Goal: Task Accomplishment & Management: Use online tool/utility

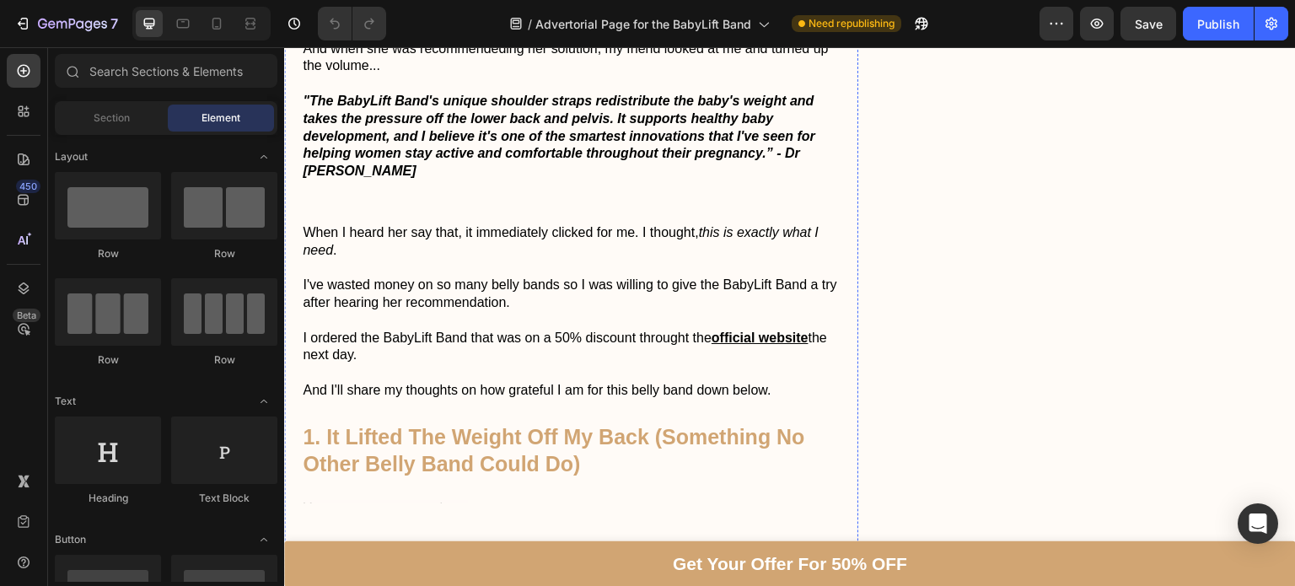
scroll to position [1533, 0]
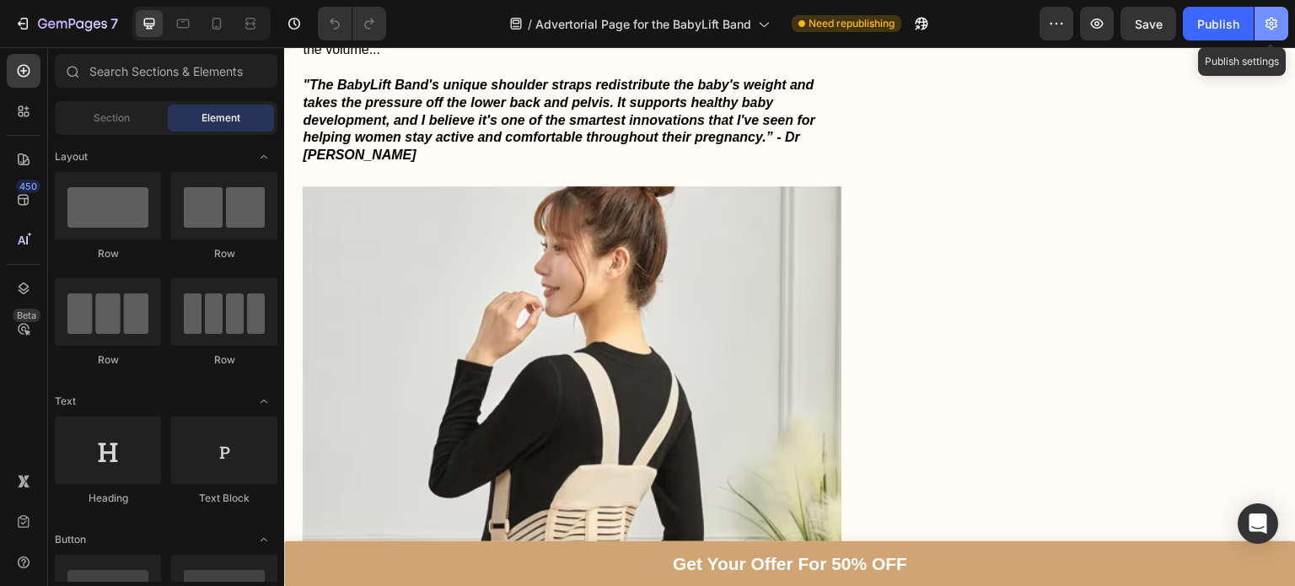
click at [1271, 24] on icon "button" at bounding box center [1272, 24] width 4 height 4
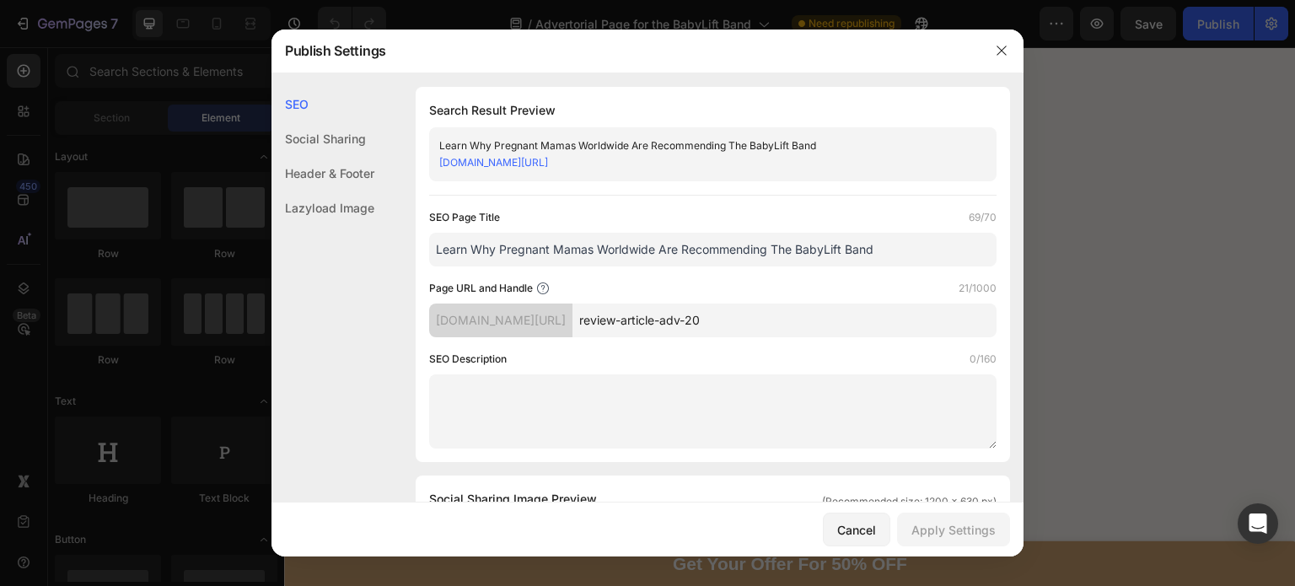
click at [548, 163] on link "[DOMAIN_NAME][URL]" at bounding box center [493, 162] width 109 height 13
click at [1077, 234] on div at bounding box center [647, 293] width 1295 height 586
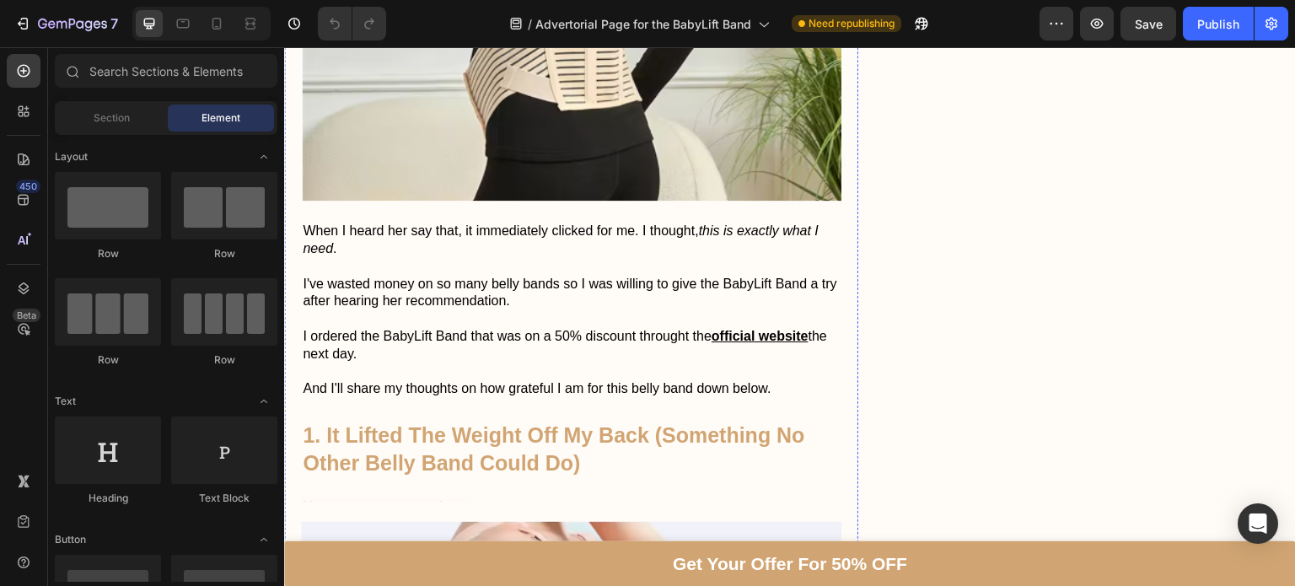
scroll to position [2039, 0]
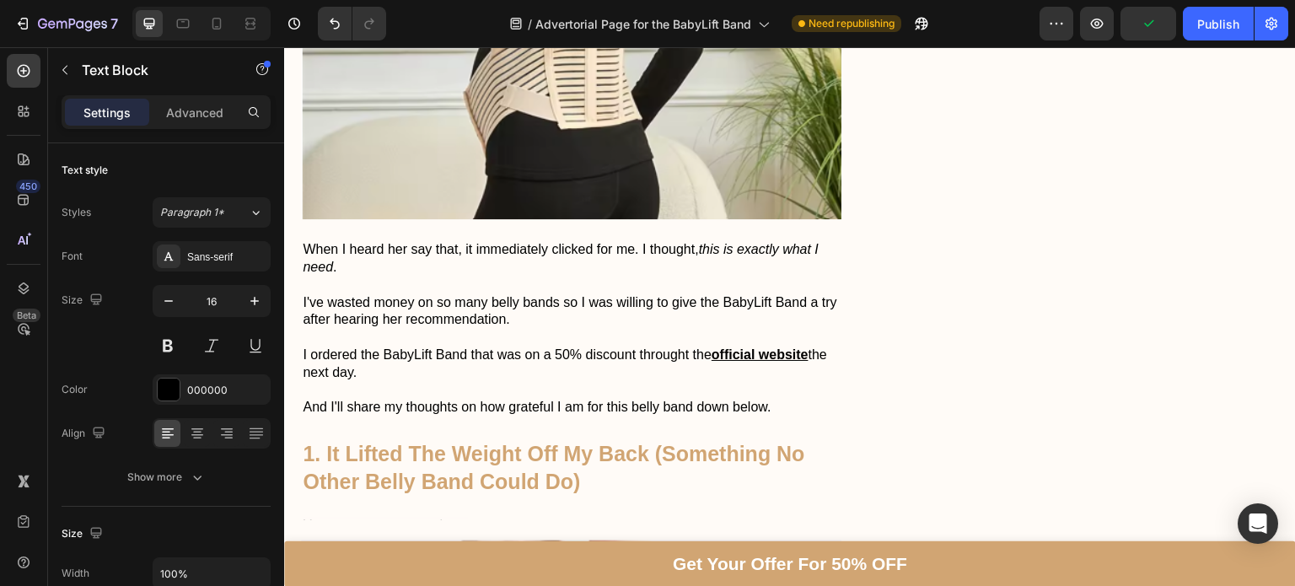
scroll to position [2070, 0]
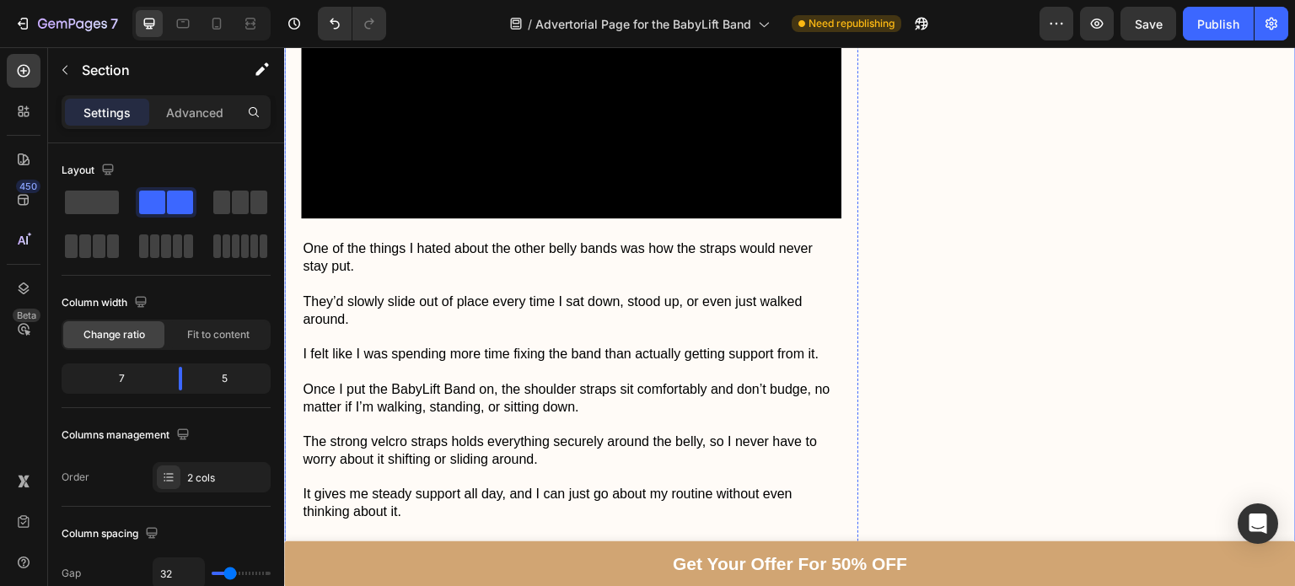
scroll to position [3653, 0]
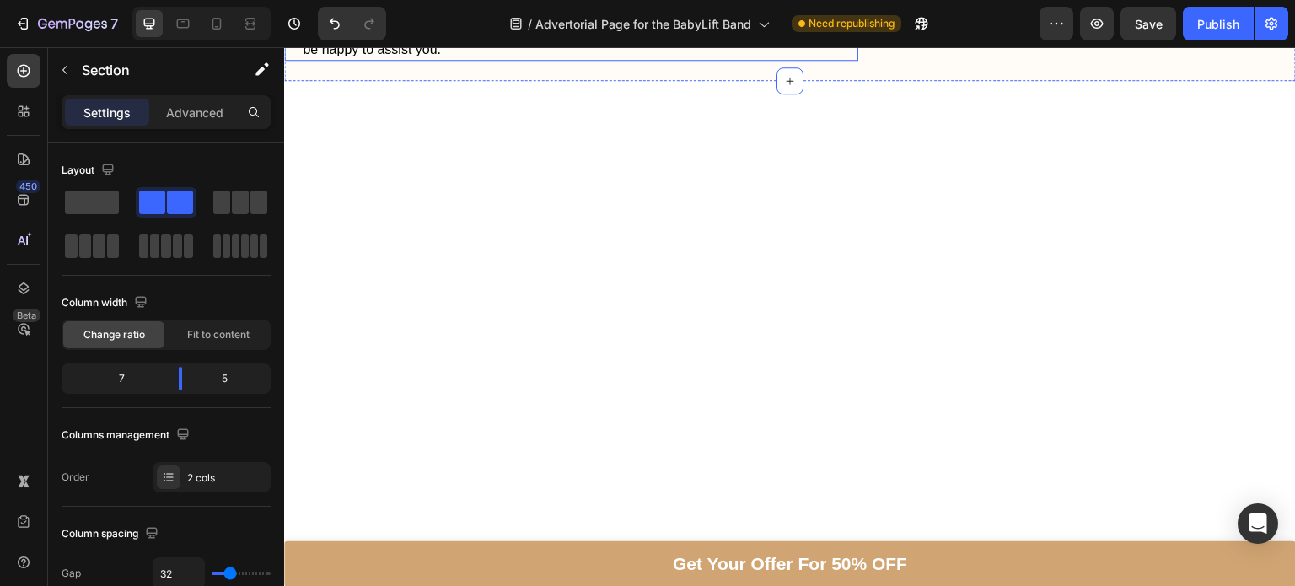
scroll to position [5950, 0]
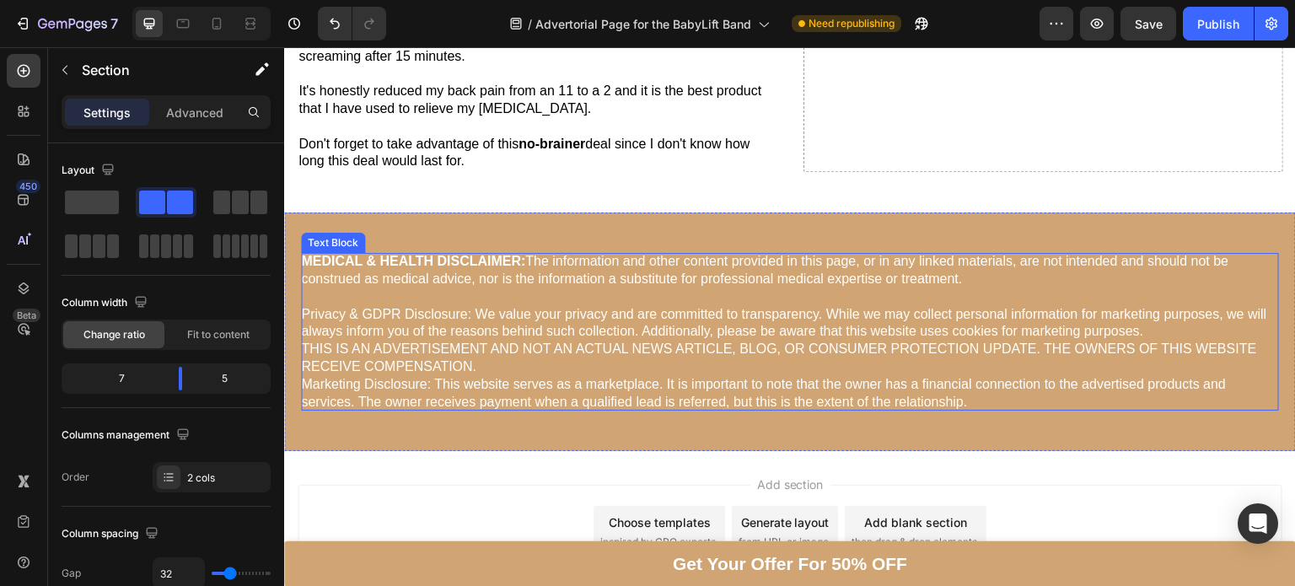
scroll to position [10151, 0]
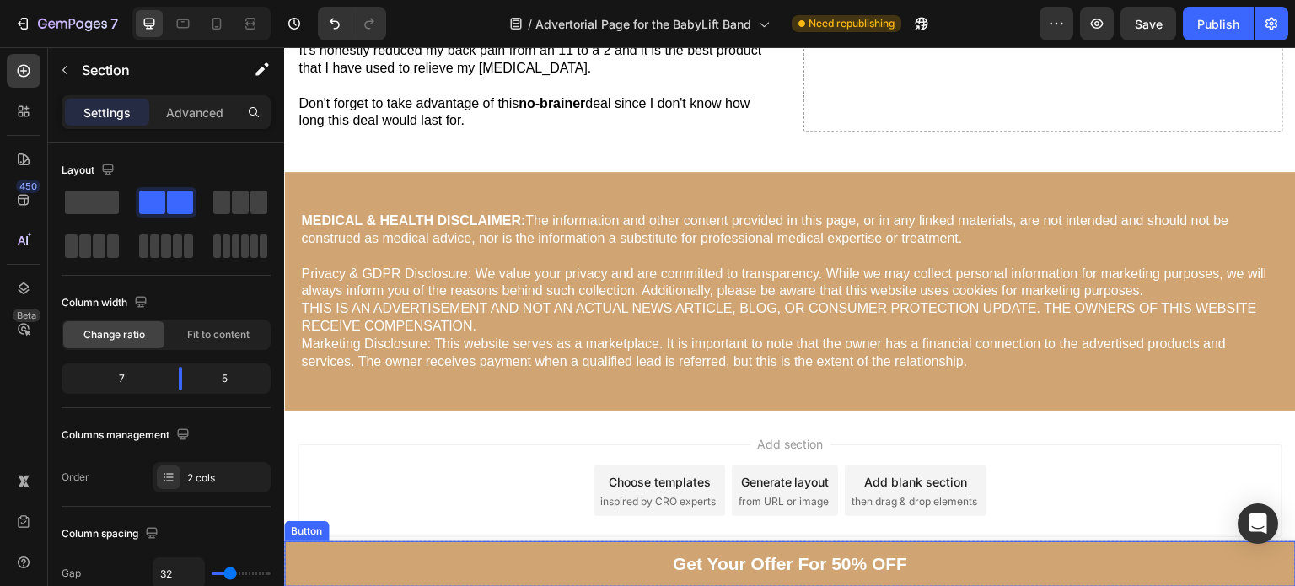
click at [625, 557] on link "Get Your Offer For 50% OFF" at bounding box center [790, 564] width 1012 height 46
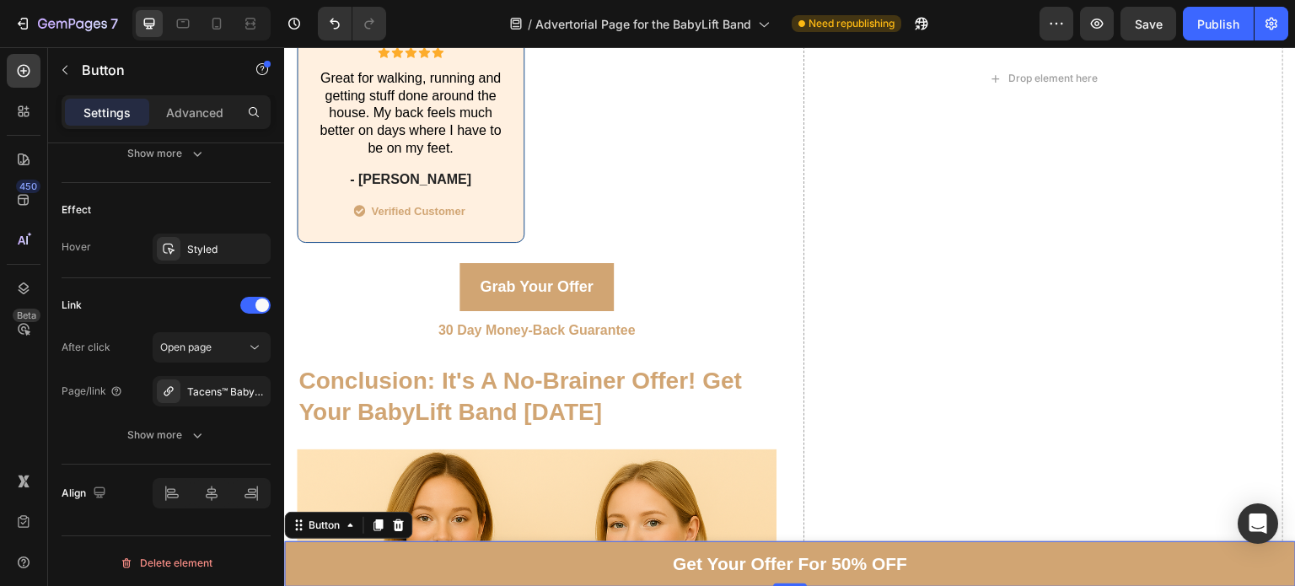
scroll to position [9149, 0]
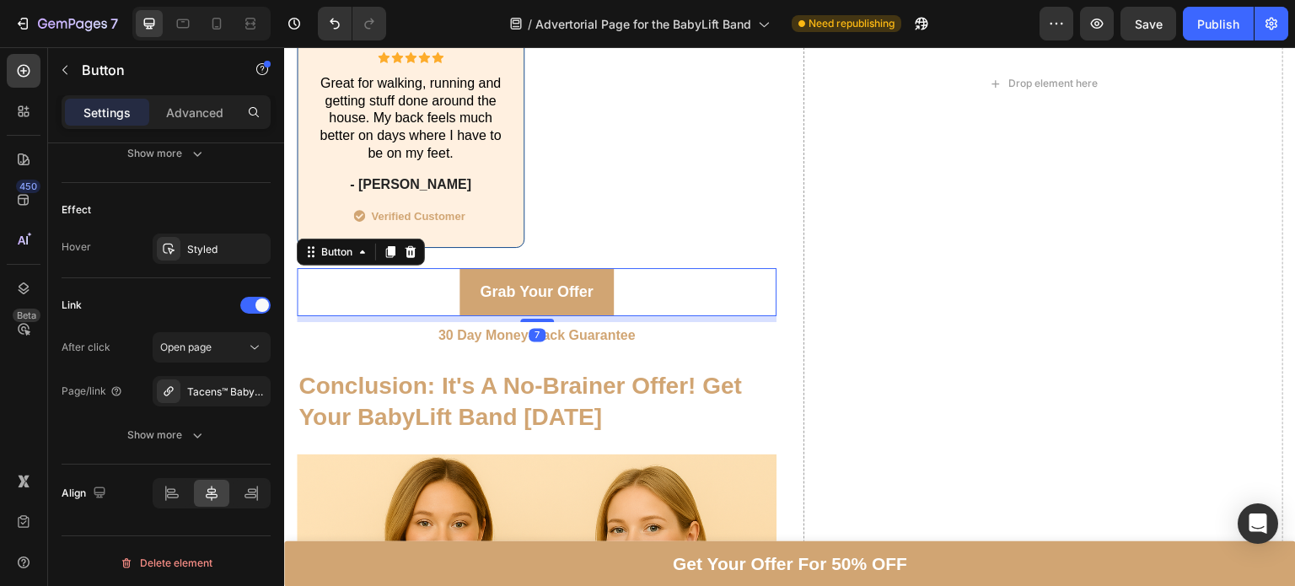
click at [453, 268] on div "Grab Your Offer Button 7" at bounding box center [537, 291] width 480 height 47
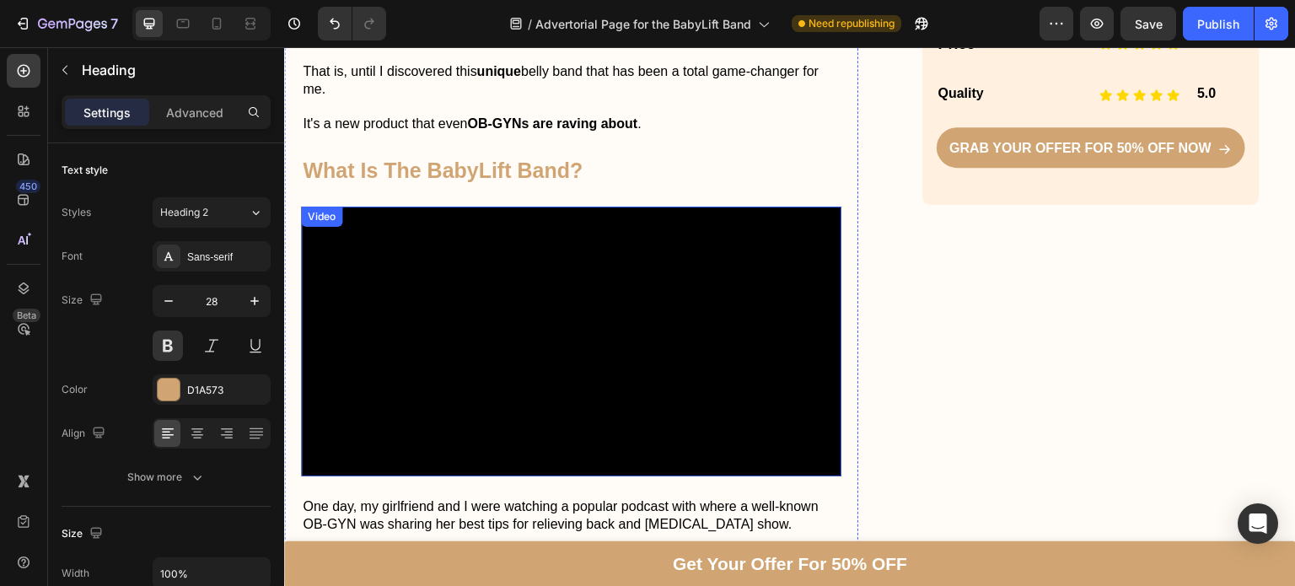
scroll to position [896, 0]
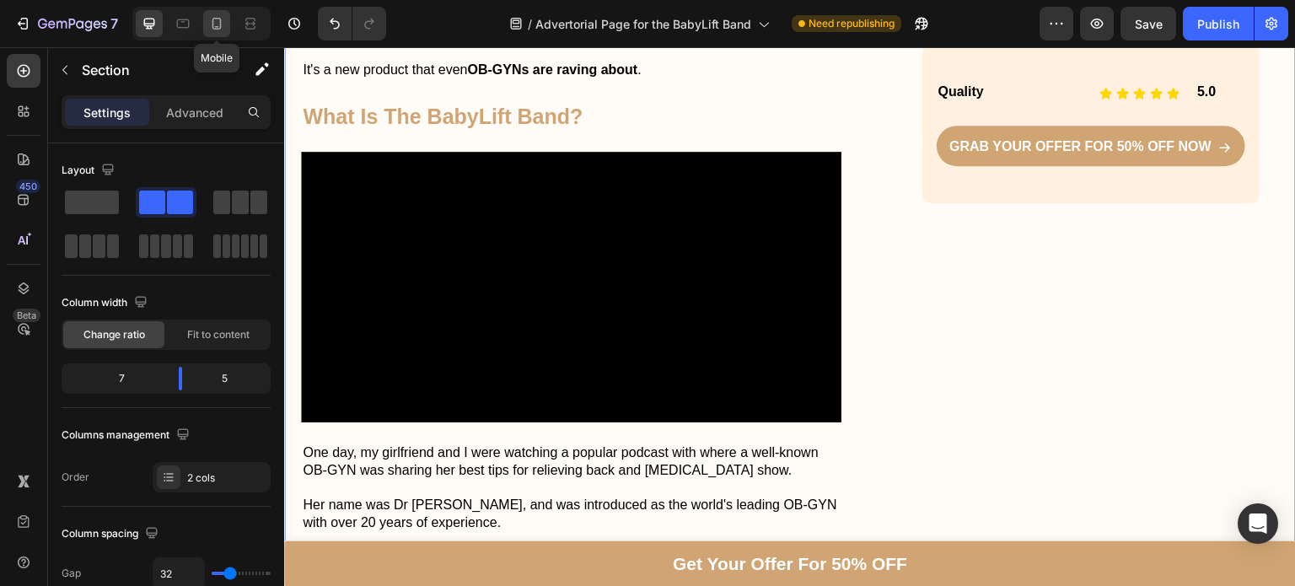
click at [214, 22] on icon at bounding box center [216, 23] width 17 height 17
type input "0"
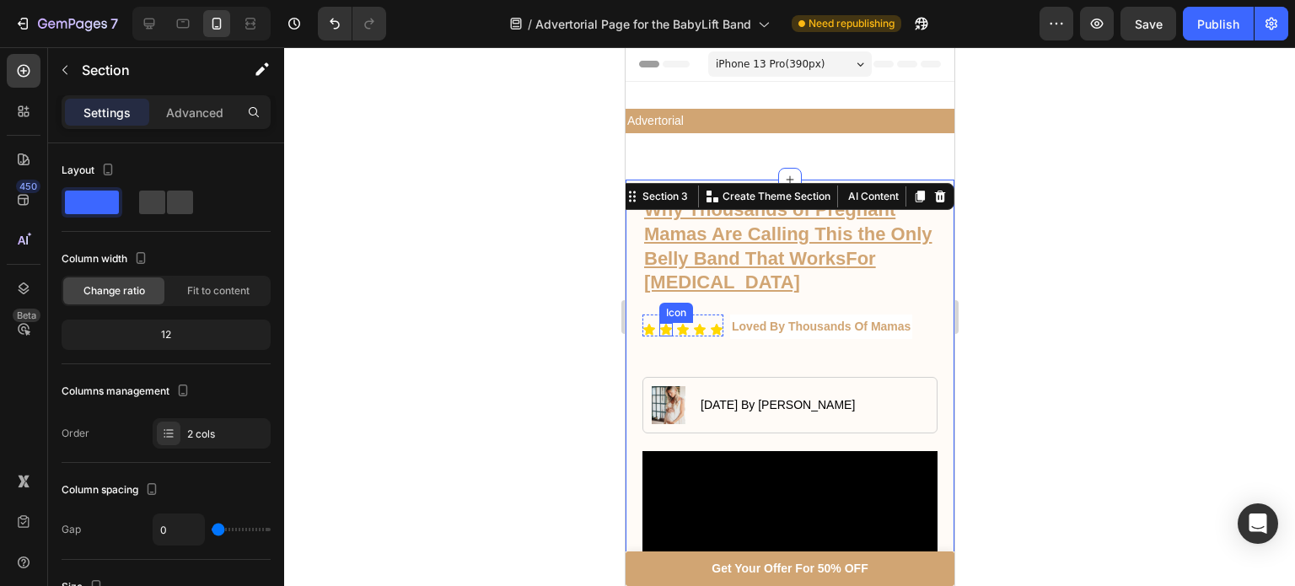
click at [507, 336] on div at bounding box center [789, 316] width 1011 height 539
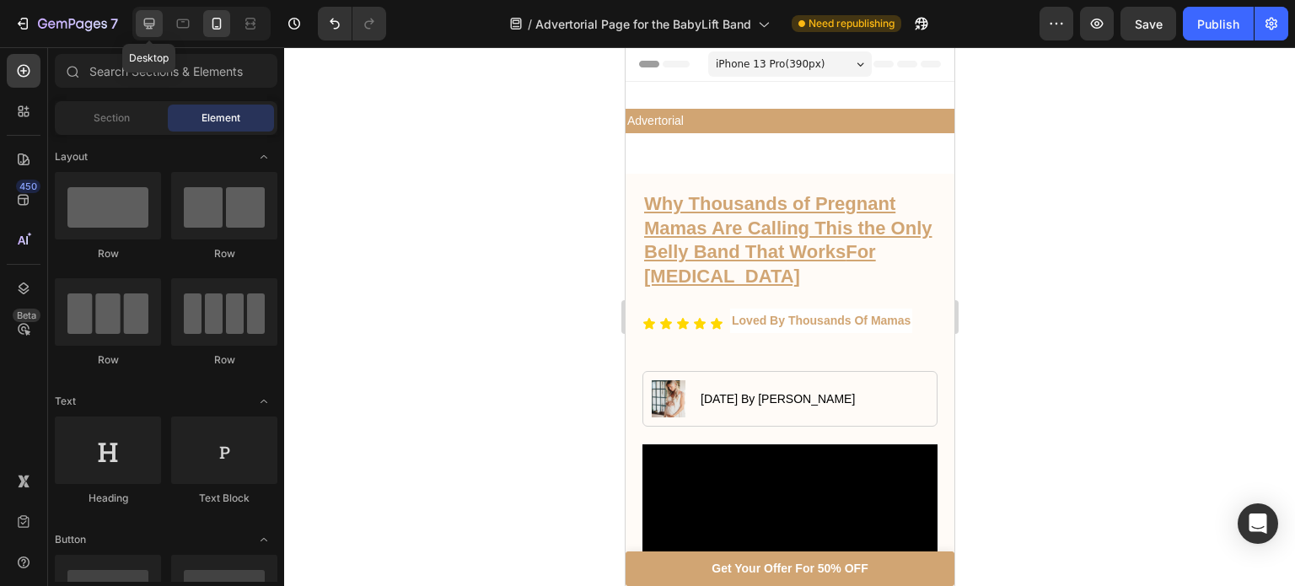
click at [144, 20] on icon at bounding box center [149, 24] width 11 height 11
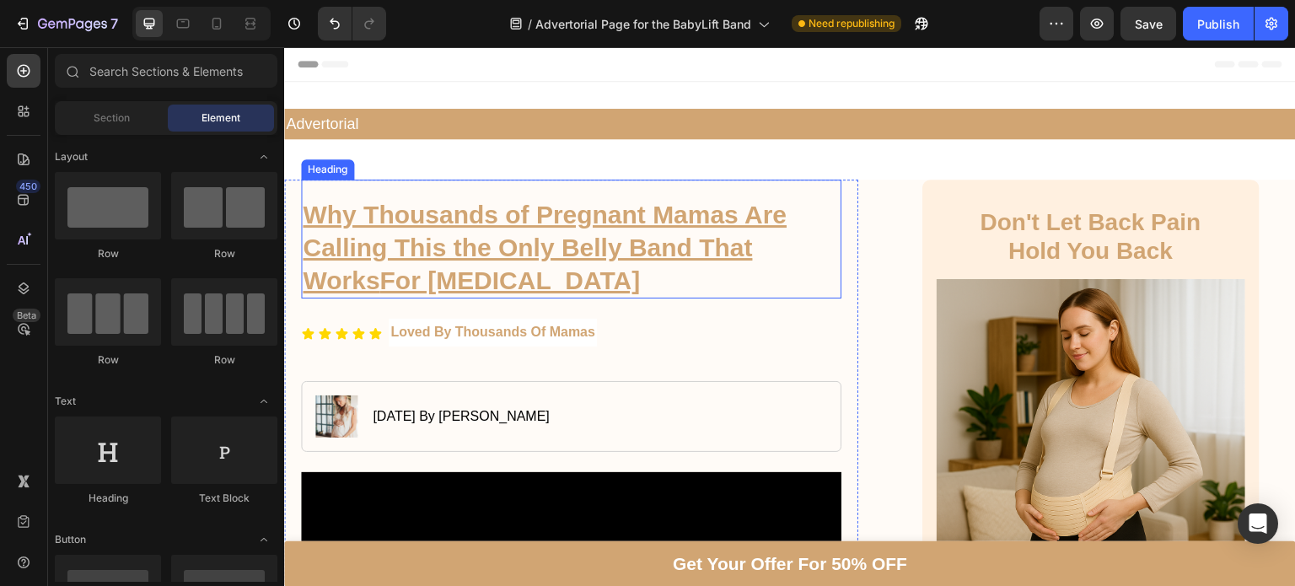
click at [466, 246] on strong "Why Thousands of Pregnant Mamas Are Calling This the Only Belly Band That Works" at bounding box center [545, 248] width 484 height 94
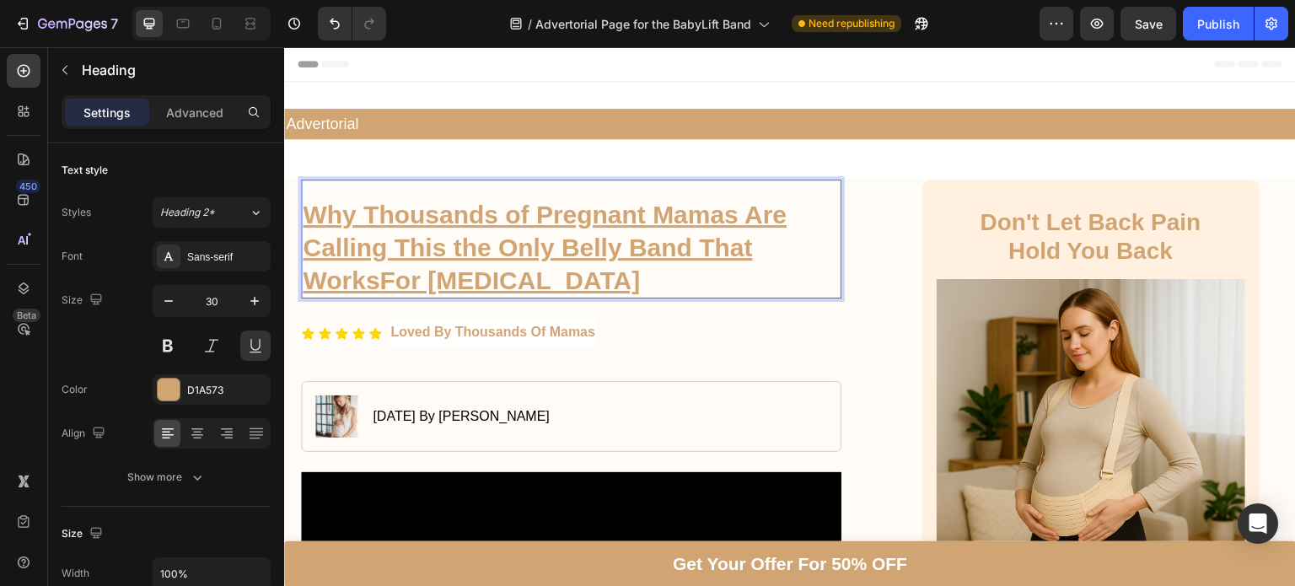
click at [461, 246] on strong "Why Thousands of Pregnant Mamas Are Calling This the Only Belly Band That Works" at bounding box center [545, 248] width 484 height 94
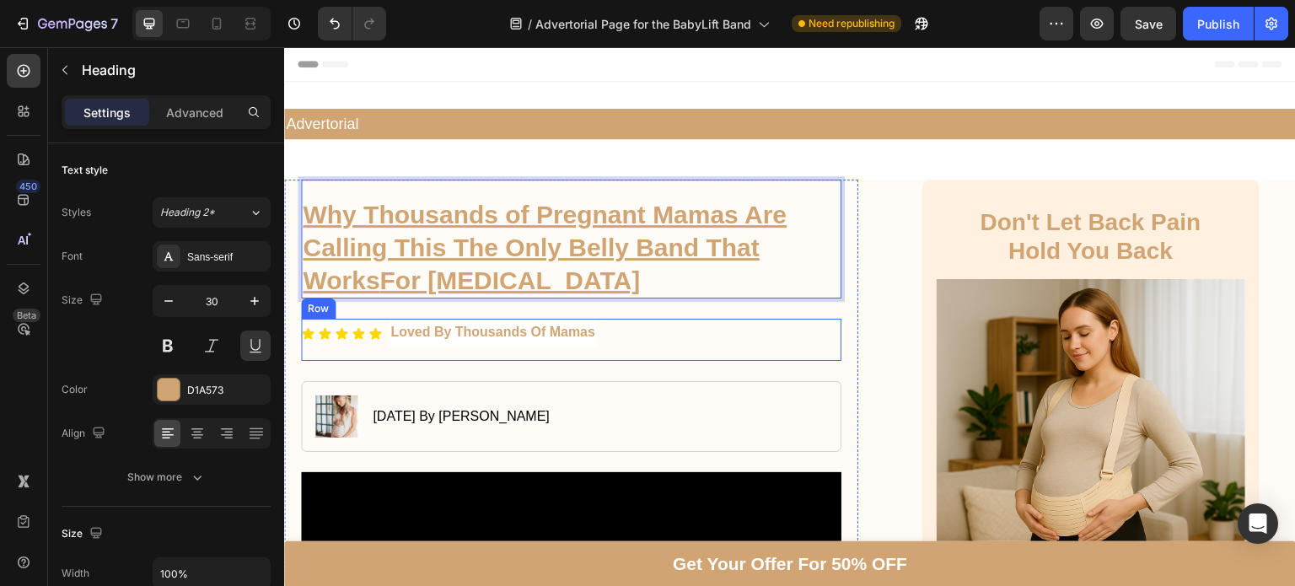
click at [693, 345] on div "Icon Icon Icon Icon Icon Icon List Loved By Thousands Of Mamas Text Block Row" at bounding box center [571, 340] width 541 height 42
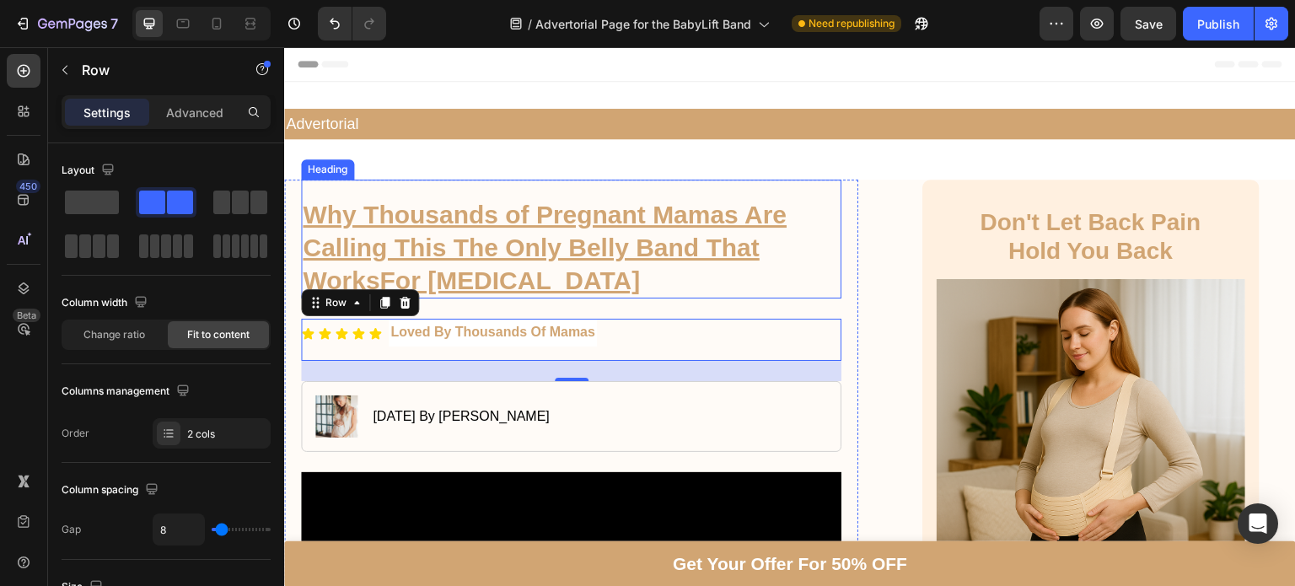
click at [344, 277] on strong "Why Thousands of Pregnant Mamas Are Calling This The Only Belly Band That Works" at bounding box center [545, 248] width 484 height 94
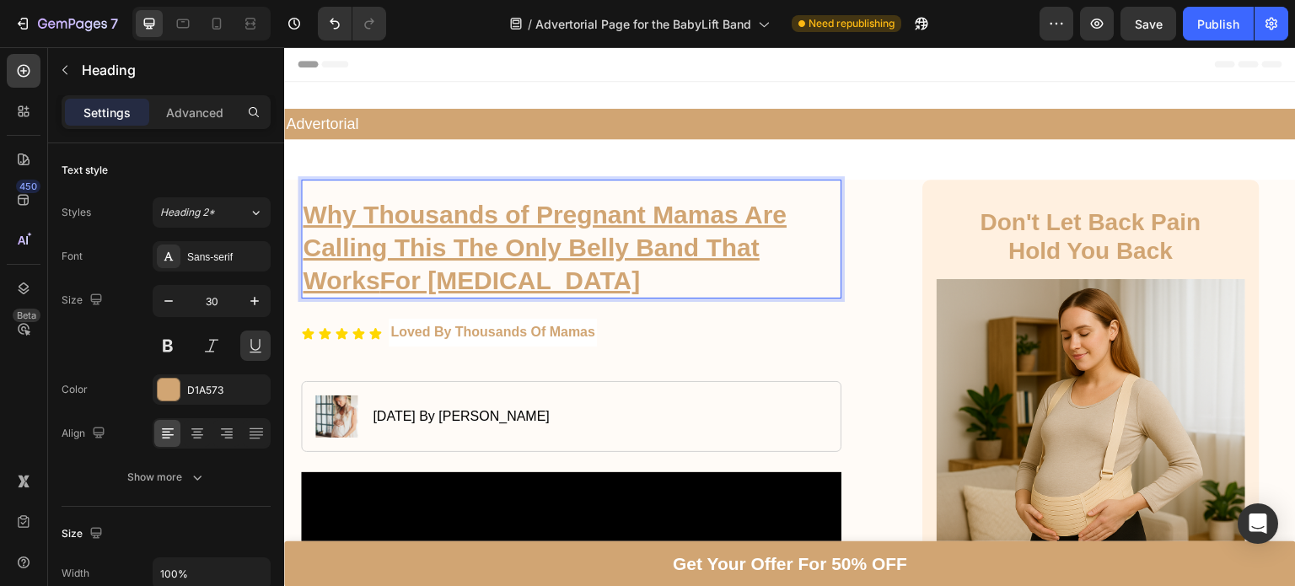
click at [397, 287] on p "Why Thousands of Pregnant Mamas Are Calling This The Only Belly Band That Works…" at bounding box center [571, 247] width 537 height 99
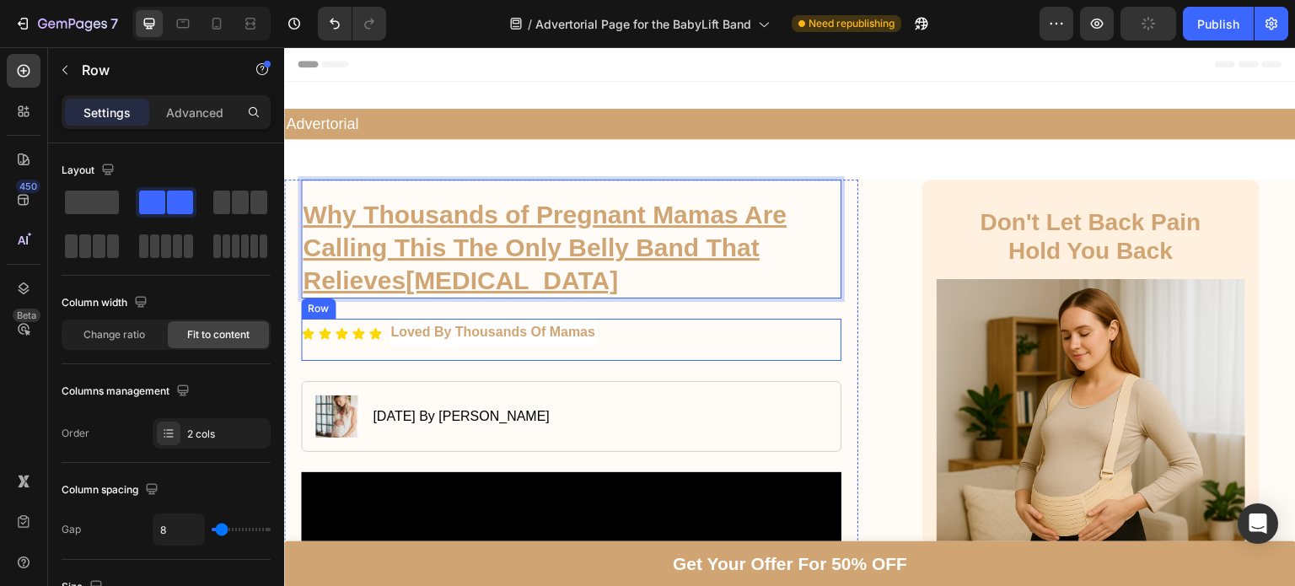
click at [724, 334] on div "Icon Icon Icon Icon Icon Icon List Loved By Thousands Of Mamas Text Block Row" at bounding box center [571, 340] width 541 height 42
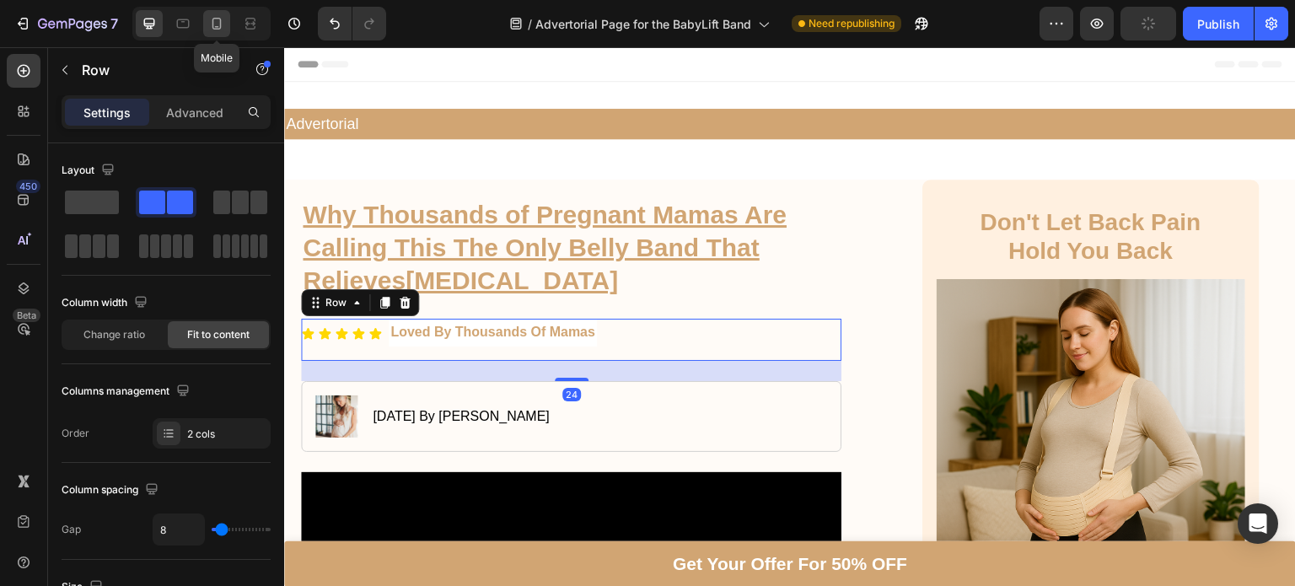
click at [213, 19] on icon at bounding box center [217, 24] width 9 height 12
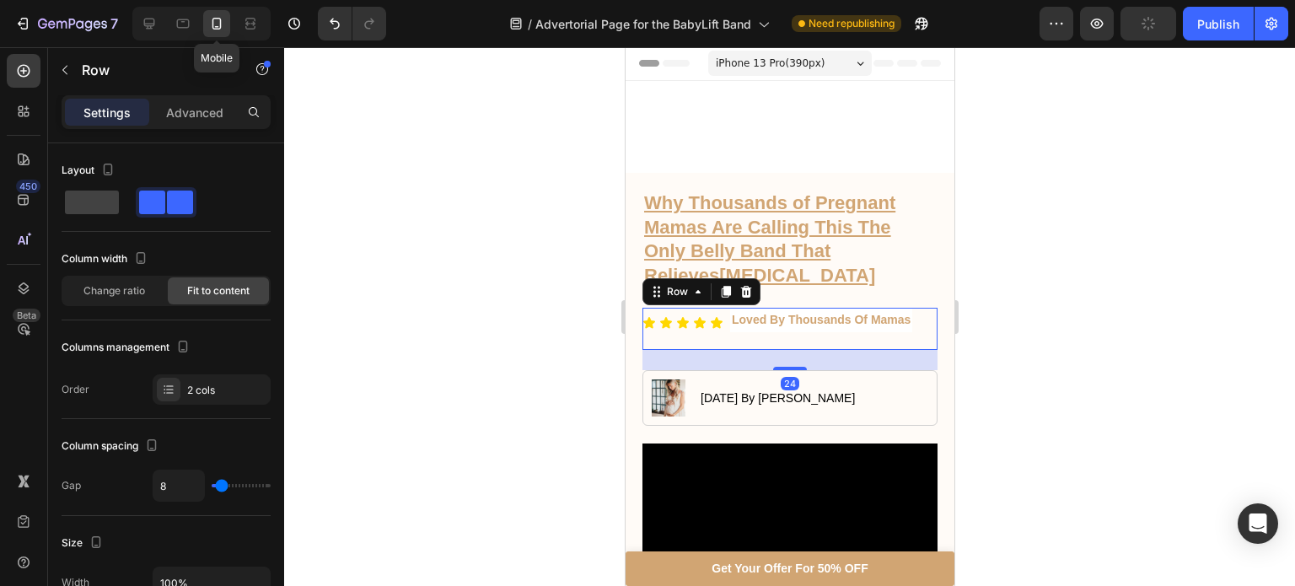
scroll to position [202, 0]
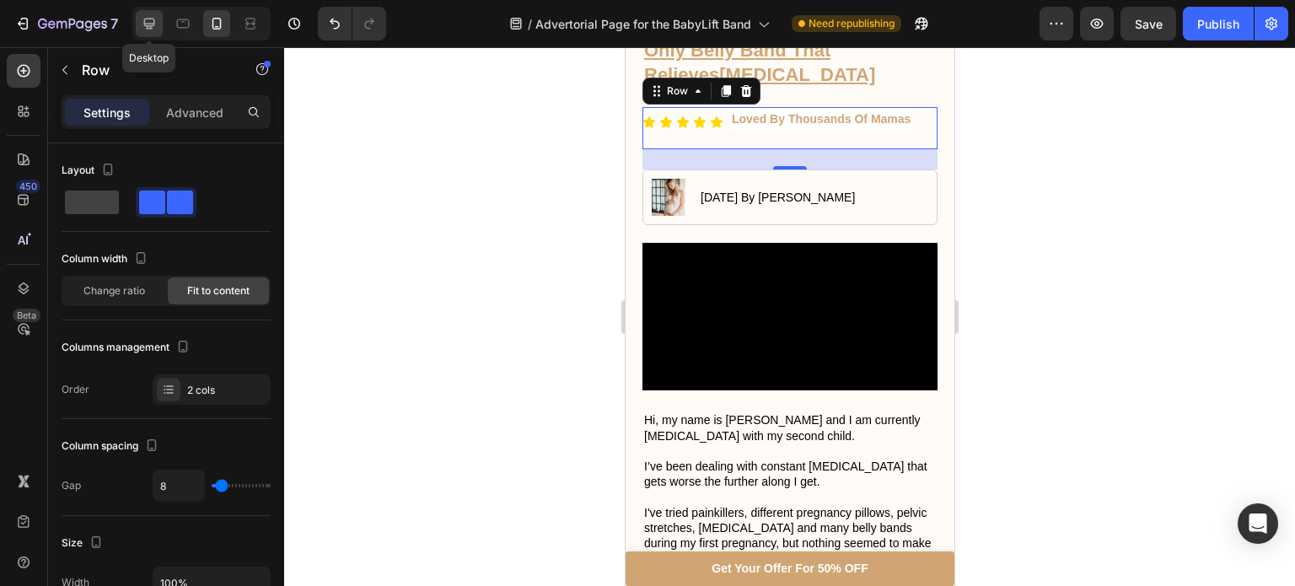
click at [155, 10] on div at bounding box center [149, 23] width 27 height 27
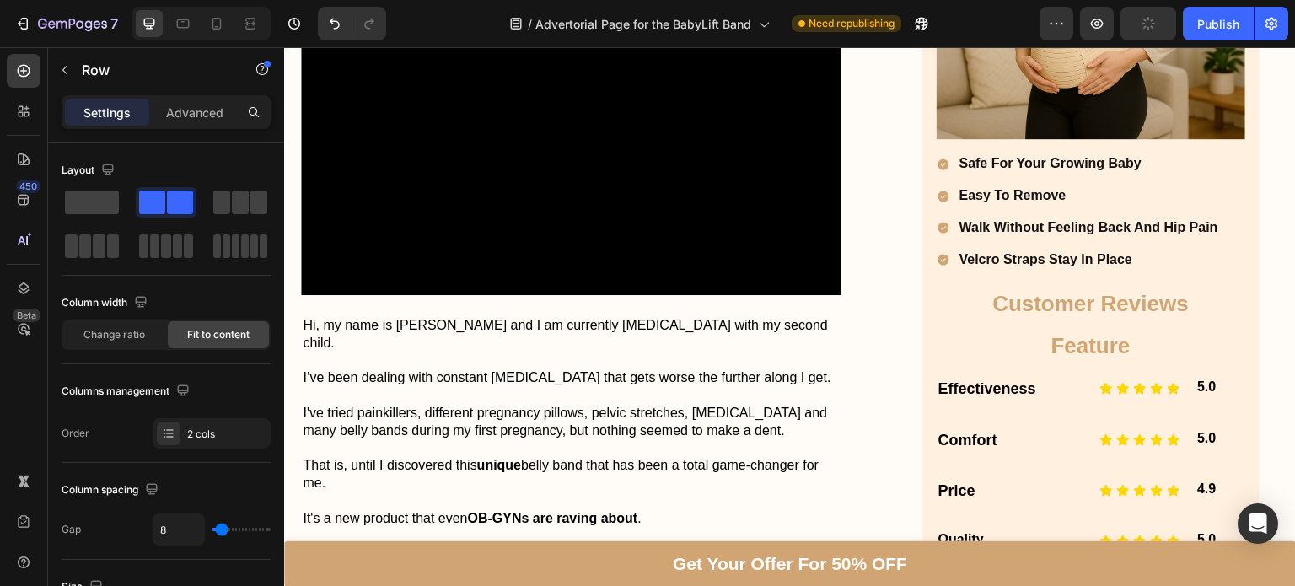
scroll to position [468, 0]
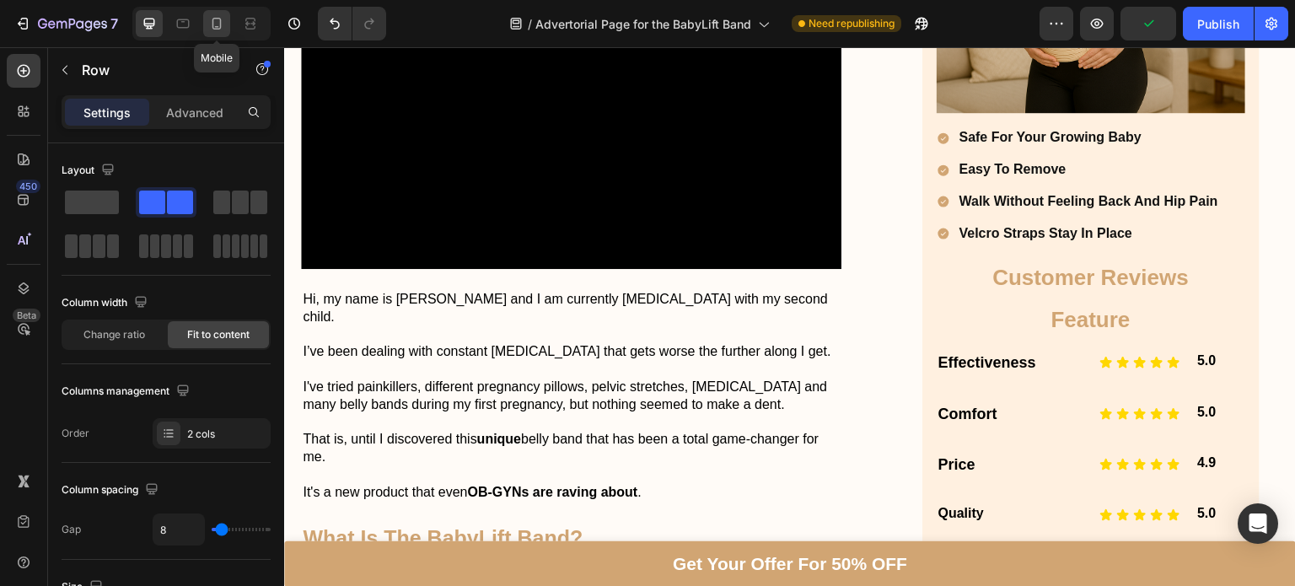
click at [219, 30] on icon at bounding box center [216, 23] width 17 height 17
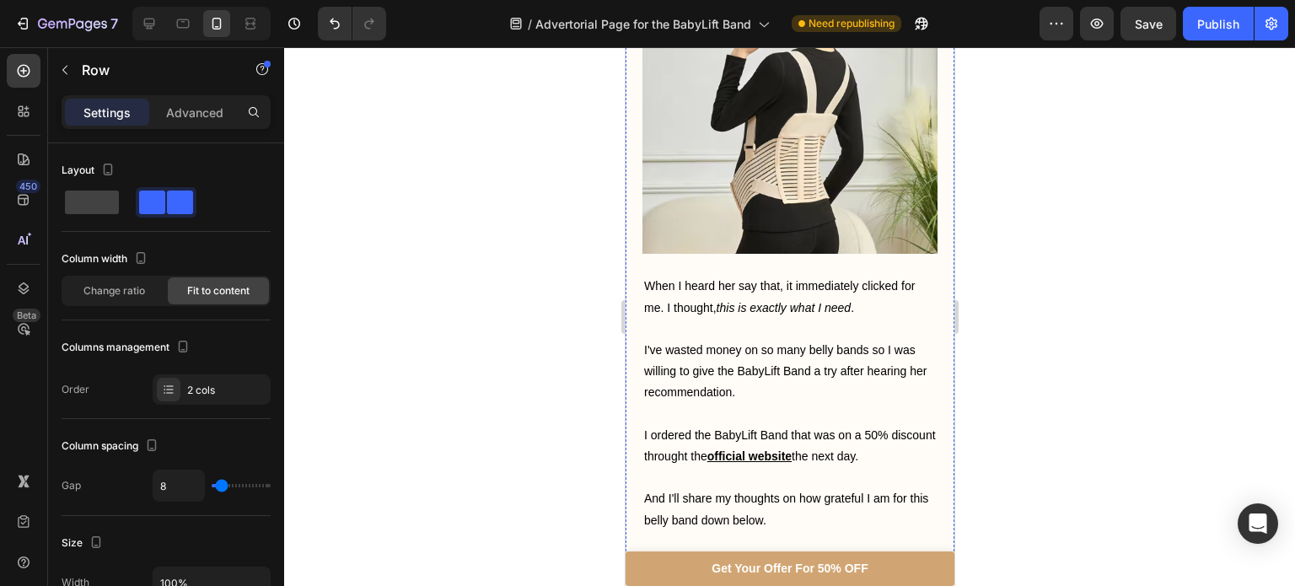
scroll to position [1654, 0]
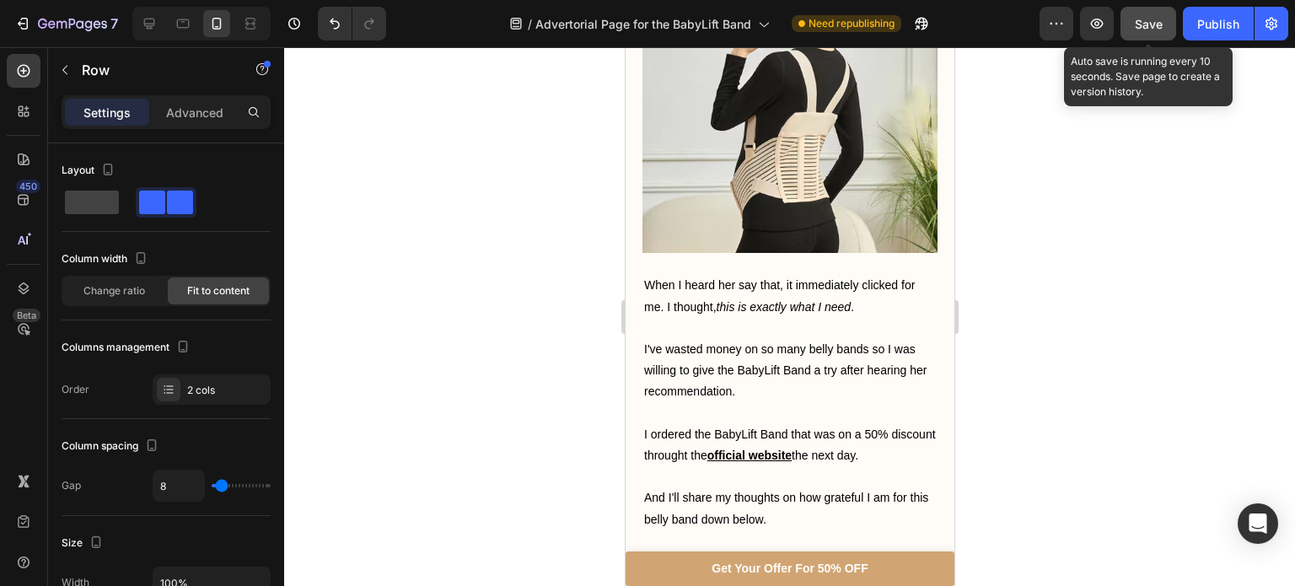
click at [1144, 31] on div "Save" at bounding box center [1149, 24] width 28 height 18
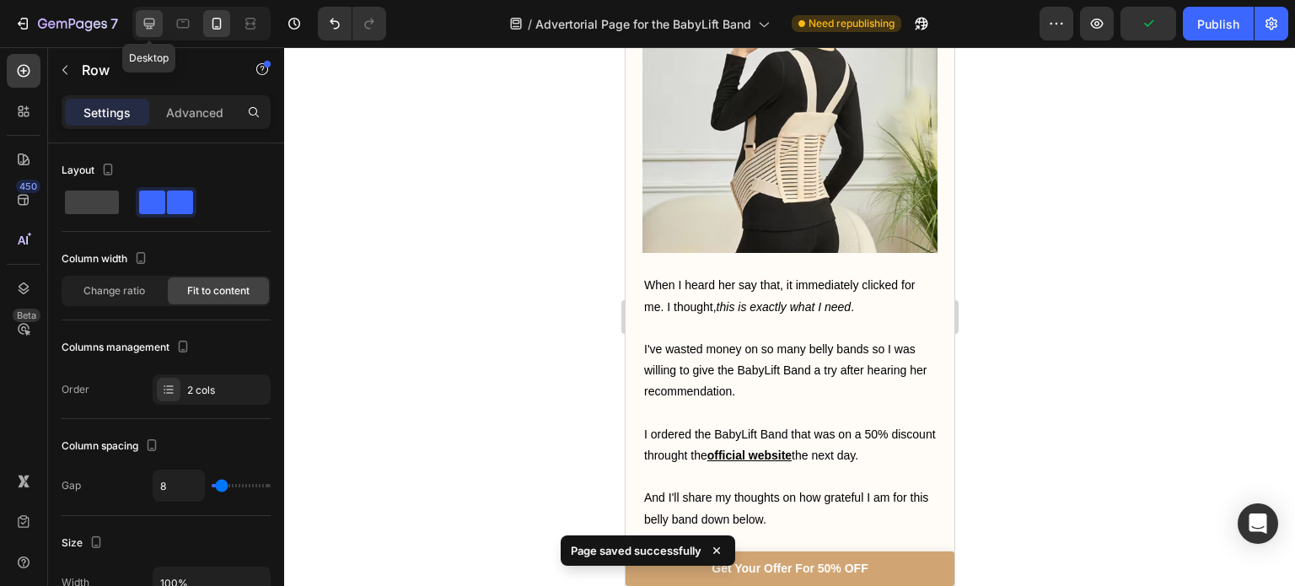
click at [138, 20] on div at bounding box center [149, 23] width 27 height 27
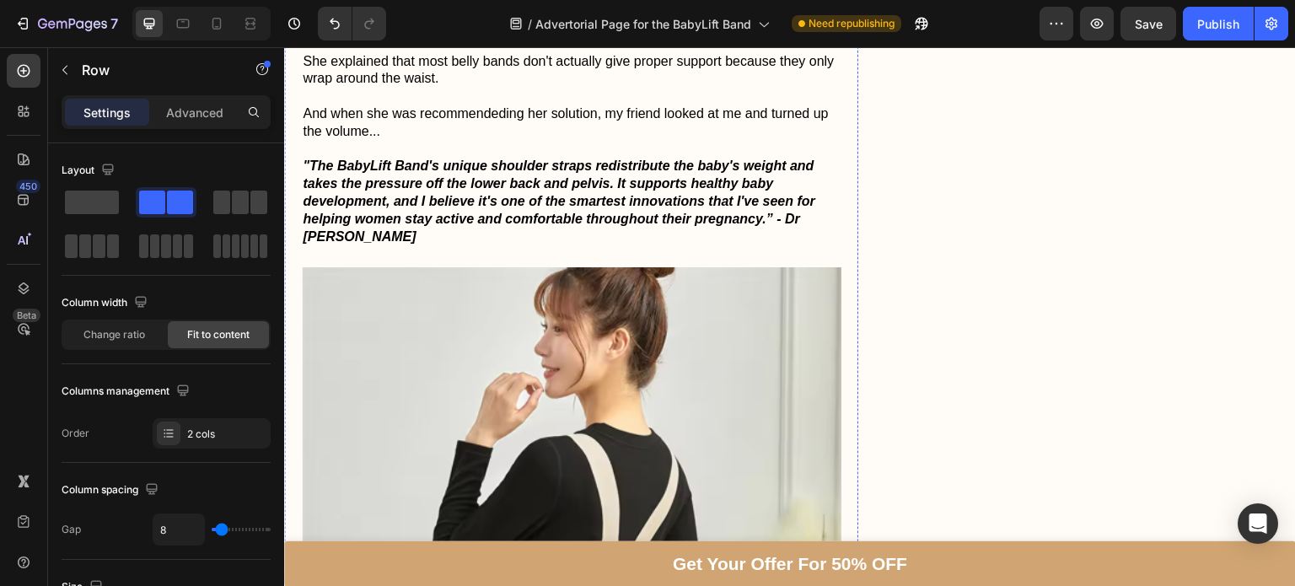
scroll to position [1389, 0]
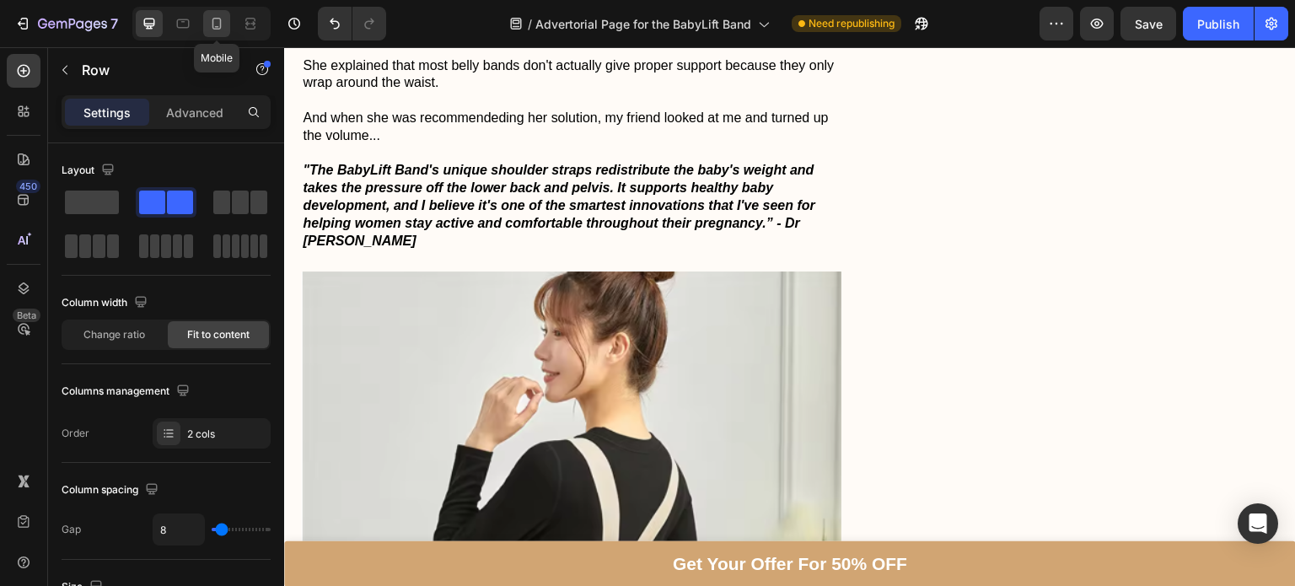
click at [219, 24] on icon at bounding box center [216, 23] width 17 height 17
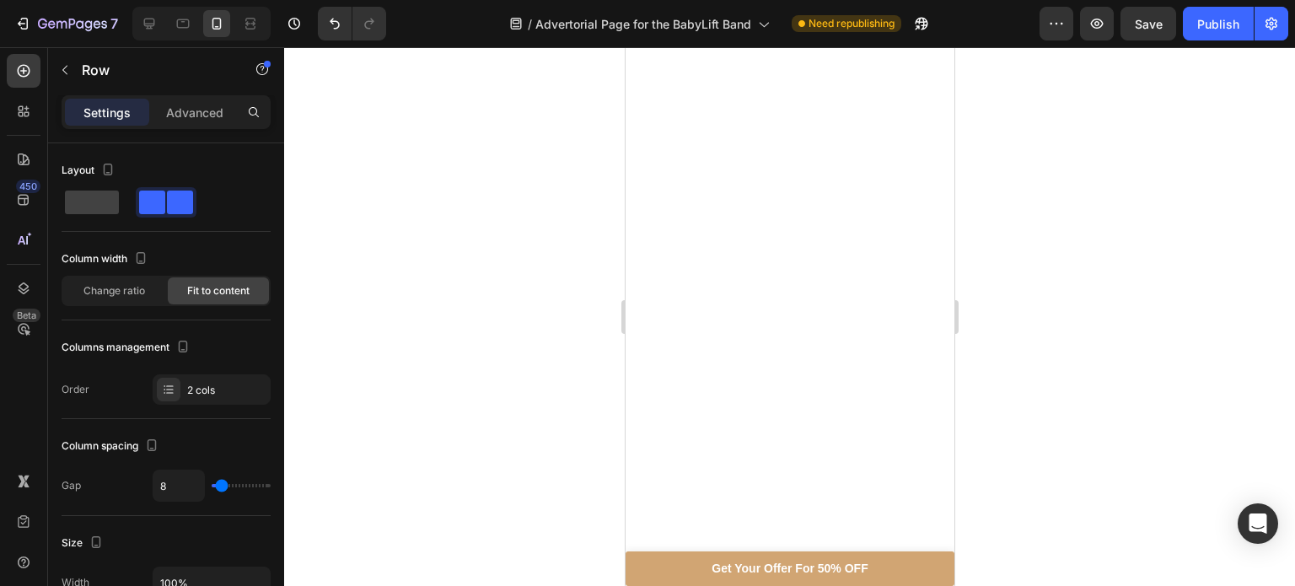
scroll to position [5772, 0]
click at [151, 13] on div at bounding box center [149, 23] width 27 height 27
type input "1200"
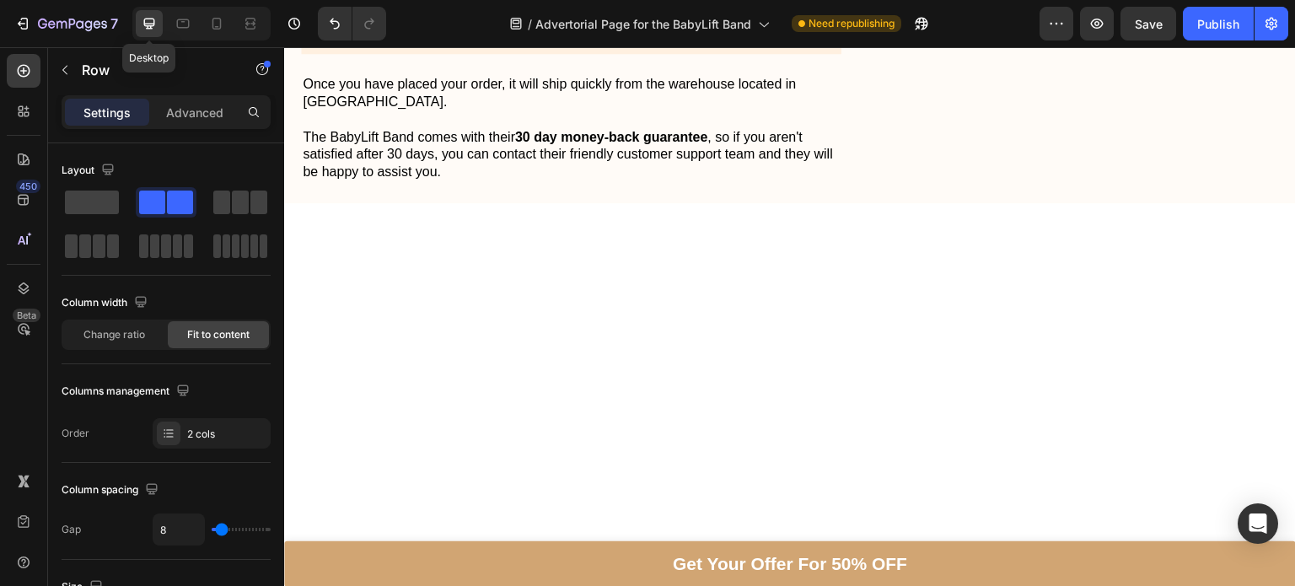
scroll to position [6542, 0]
